Goal: Browse casually

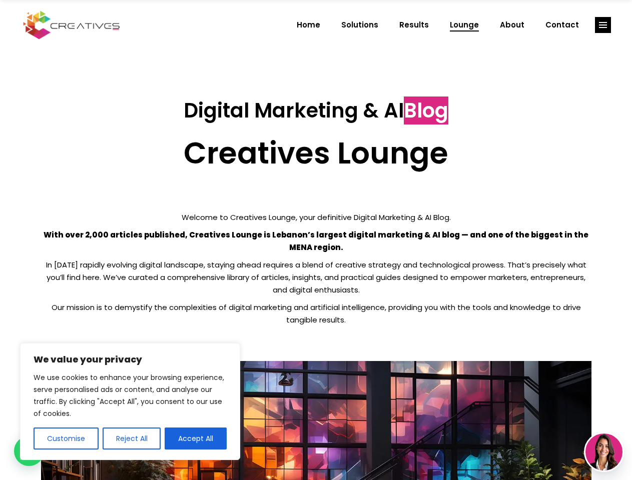
click at [316, 240] on p "With over 2,000 articles published, Creatives Lounge is Lebanon’s largest digit…" at bounding box center [316, 241] width 550 height 25
click at [66, 439] on button "Customise" at bounding box center [66, 439] width 65 height 22
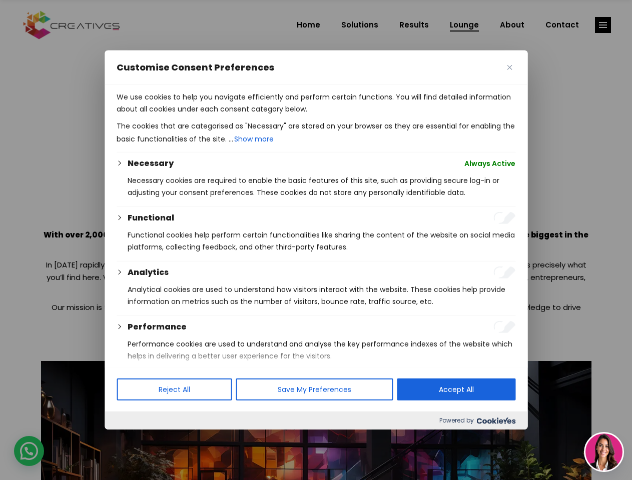
click at [131, 439] on div at bounding box center [316, 240] width 632 height 480
click at [196, 115] on p "We use cookies to help you navigate efficiently and perform certain functions. …" at bounding box center [316, 103] width 399 height 24
click at [603, 25] on div at bounding box center [316, 240] width 632 height 480
click at [604, 452] on img at bounding box center [603, 452] width 37 height 37
